Goal: Task Accomplishment & Management: Complete application form

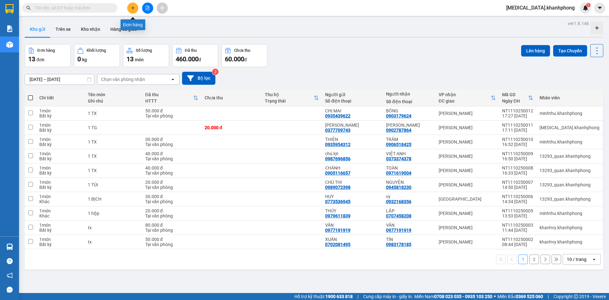
click at [131, 11] on button at bounding box center [132, 8] width 11 height 11
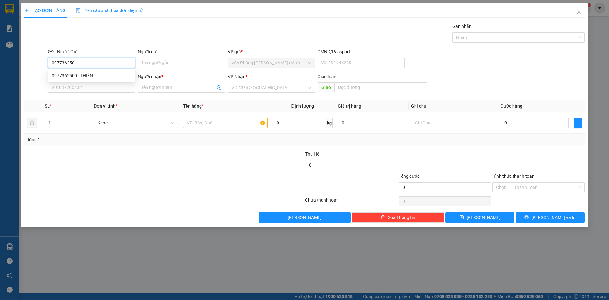
type input "0977362500"
click at [86, 76] on div "0977362500 - THIÊN" at bounding box center [92, 75] width 80 height 7
type input "THIÊN"
type input "0977362500"
click at [90, 89] on input "SĐT Người Nhận" at bounding box center [91, 87] width 87 height 10
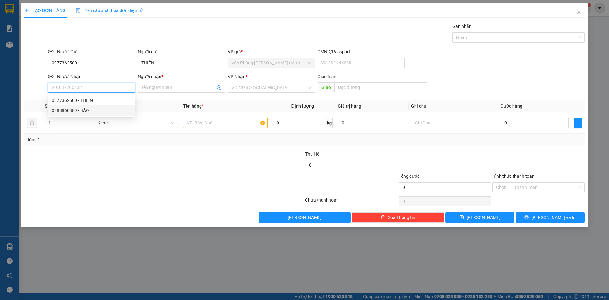
click at [87, 111] on div "0888860889 - BẢO" at bounding box center [92, 110] width 80 height 7
type input "0888860889"
type input "BẢO"
click at [217, 125] on input "text" at bounding box center [225, 123] width 84 height 10
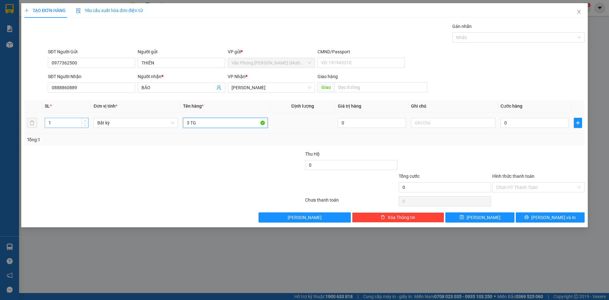
type input "3 TG"
click at [68, 122] on input "1" at bounding box center [66, 123] width 43 height 10
type input "3"
click at [509, 127] on input "0" at bounding box center [534, 123] width 68 height 10
type input "1"
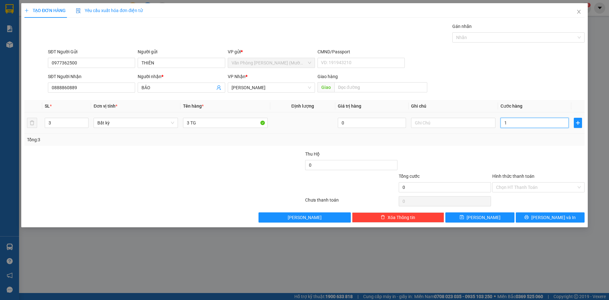
type input "1"
type input "11"
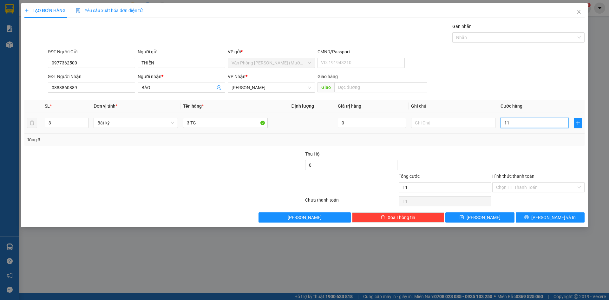
type input "110"
type input "110.000"
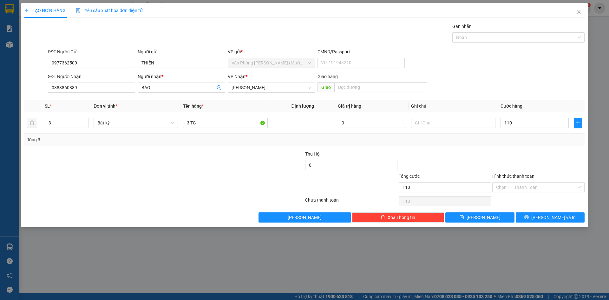
type input "110.000"
click at [507, 161] on div at bounding box center [538, 161] width 94 height 22
click at [550, 215] on span "[PERSON_NAME] và In" at bounding box center [553, 217] width 44 height 7
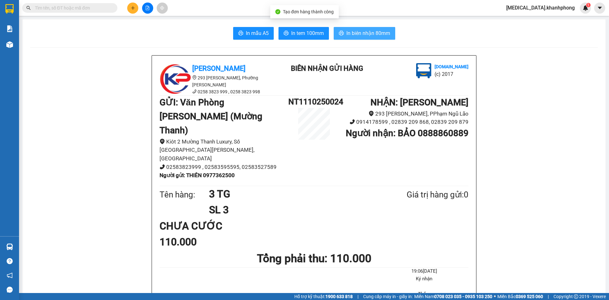
click at [372, 34] on span "In biên nhận 80mm" at bounding box center [368, 33] width 44 height 8
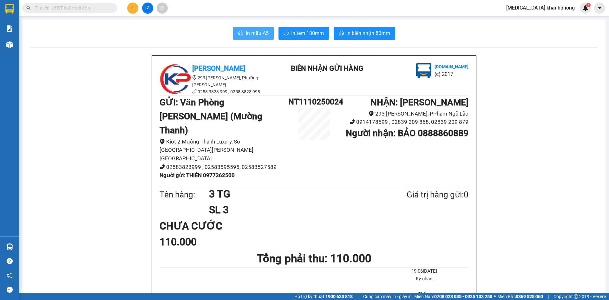
click at [253, 34] on span "In mẫu A5" at bounding box center [257, 33] width 23 height 8
click at [135, 8] on icon "plus" at bounding box center [133, 8] width 4 height 4
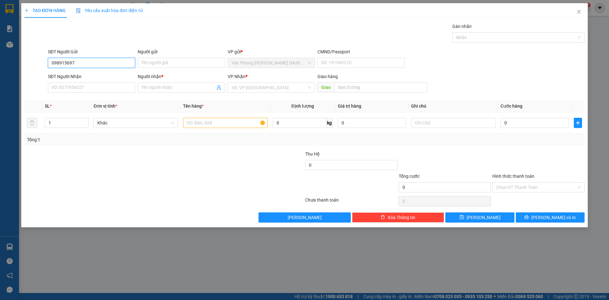
type input "0989156970"
click at [77, 76] on div "0989156970 - A DUYỆT" at bounding box center [92, 75] width 80 height 7
type input "A DUYỆT"
type input "0989156970"
click at [81, 88] on input "SĐT Người Nhận" at bounding box center [91, 87] width 87 height 10
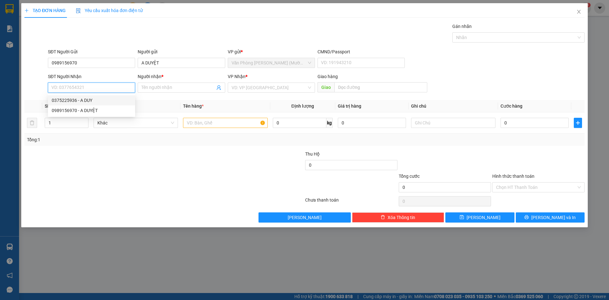
click at [84, 103] on div "0375225936 - A DUY" at bounding box center [92, 100] width 80 height 7
type input "0375225936"
type input "A DUY"
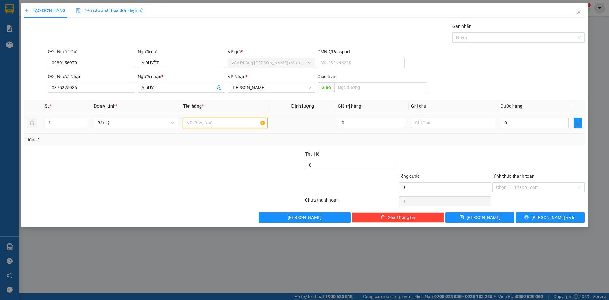
click at [202, 123] on input "text" at bounding box center [225, 123] width 84 height 10
type input "1TX"
click at [521, 124] on input "0" at bounding box center [534, 123] width 68 height 10
type input "5"
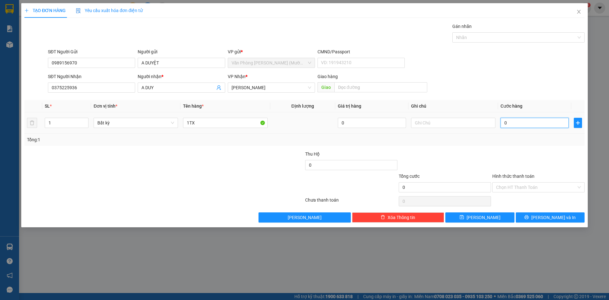
type input "5"
type input "50"
type input "50.000"
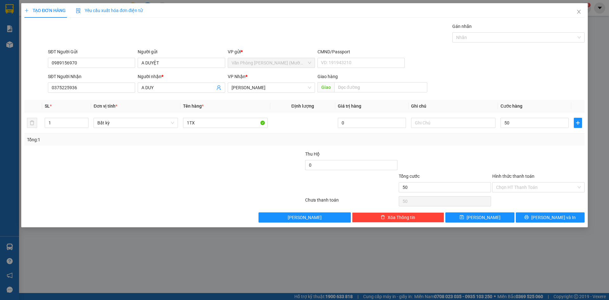
type input "50.000"
click at [513, 150] on div at bounding box center [538, 161] width 94 height 22
click at [512, 186] on input "Hình thức thanh toán" at bounding box center [536, 187] width 80 height 10
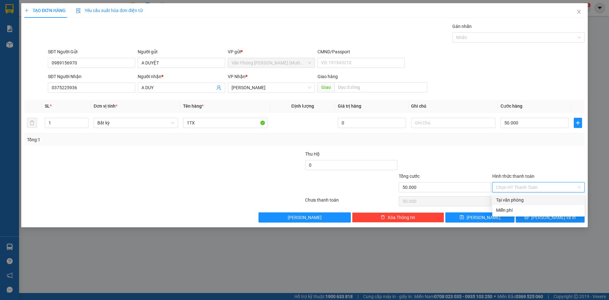
click at [516, 200] on div "Tại văn phòng" at bounding box center [538, 199] width 85 height 7
type input "0"
click at [532, 219] on button "[PERSON_NAME] và In" at bounding box center [550, 217] width 69 height 10
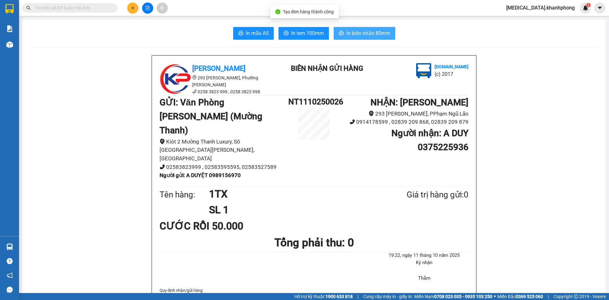
click at [372, 33] on span "In biên nhận 80mm" at bounding box center [368, 33] width 44 height 8
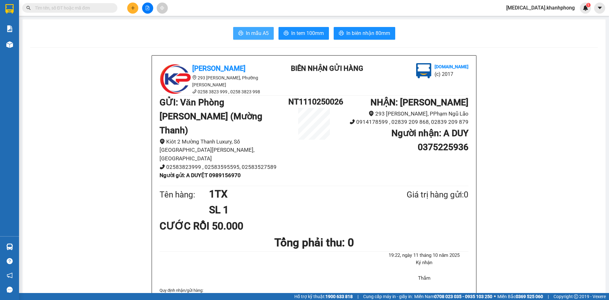
click at [246, 36] on span "In mẫu A5" at bounding box center [257, 33] width 23 height 8
